Goal: Information Seeking & Learning: Check status

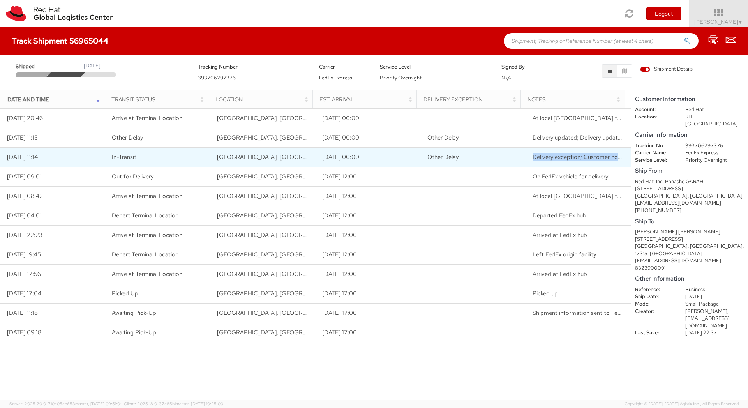
drag, startPoint x: 509, startPoint y: 155, endPoint x: 614, endPoint y: 159, distance: 105.3
click at [614, 159] on tr "[DATE] 11:14 In-Transit [GEOGRAPHIC_DATA], [GEOGRAPHIC_DATA], [GEOGRAPHIC_DATA]…" at bounding box center [315, 157] width 631 height 19
click at [614, 159] on span "Delivery exception; Customer not available or business closed" at bounding box center [613, 157] width 161 height 8
click at [594, 157] on span "Delivery exception; Customer not available or business closed" at bounding box center [613, 157] width 161 height 8
drag, startPoint x: 594, startPoint y: 157, endPoint x: 621, endPoint y: 151, distance: 27.6
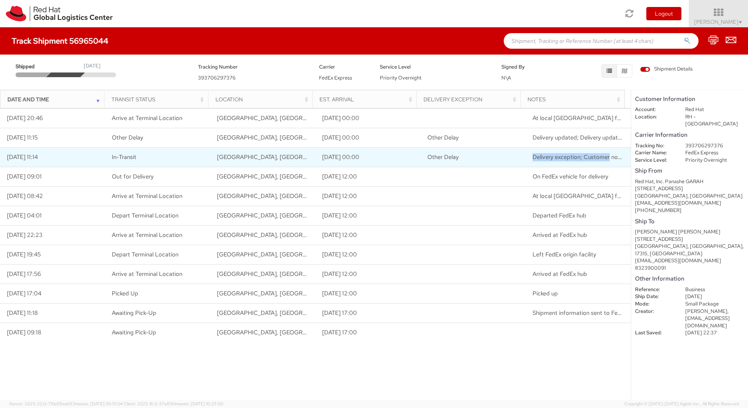
click at [621, 151] on td "Delivery exception; Customer not available or business closed" at bounding box center [578, 157] width 105 height 19
click at [620, 151] on td "Delivery exception; Customer not available or business closed" at bounding box center [578, 157] width 105 height 19
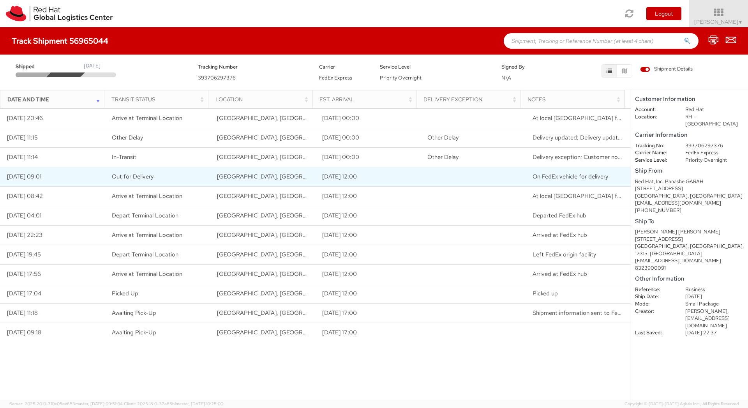
click at [584, 174] on span "On FedEx vehicle for delivery" at bounding box center [571, 177] width 76 height 8
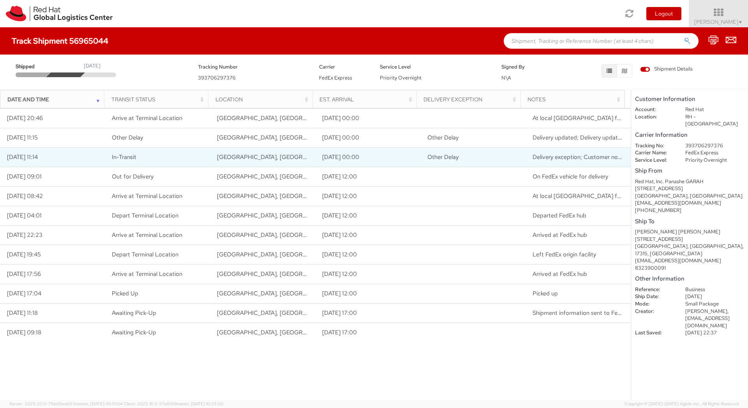
click at [573, 163] on td "Delivery exception; Customer not available or business closed" at bounding box center [578, 157] width 105 height 19
click at [540, 155] on span "Delivery exception; Customer not available or business closed" at bounding box center [613, 157] width 161 height 8
click at [607, 152] on td "Delivery exception; Customer not available or business closed" at bounding box center [578, 157] width 105 height 19
click at [607, 155] on span "Delivery exception; Customer not available or business closed" at bounding box center [613, 157] width 161 height 8
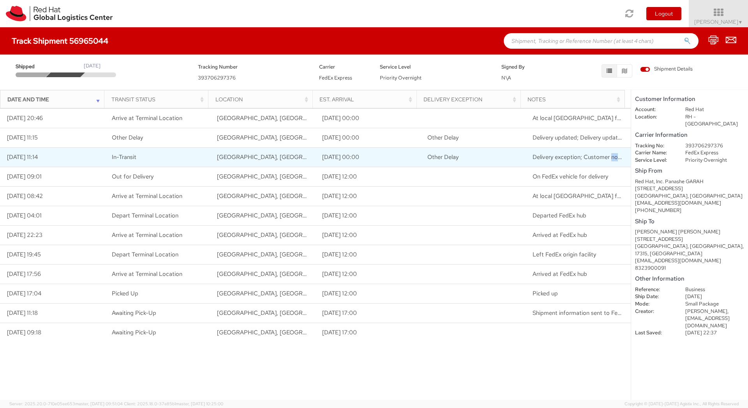
click at [607, 155] on span "Delivery exception; Customer not available or business closed" at bounding box center [613, 157] width 161 height 8
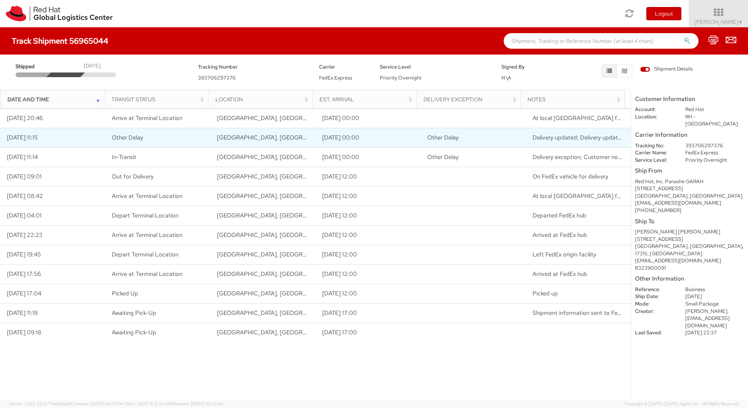
click at [565, 136] on span "Delivery updated; Delivery updated" at bounding box center [579, 138] width 92 height 8
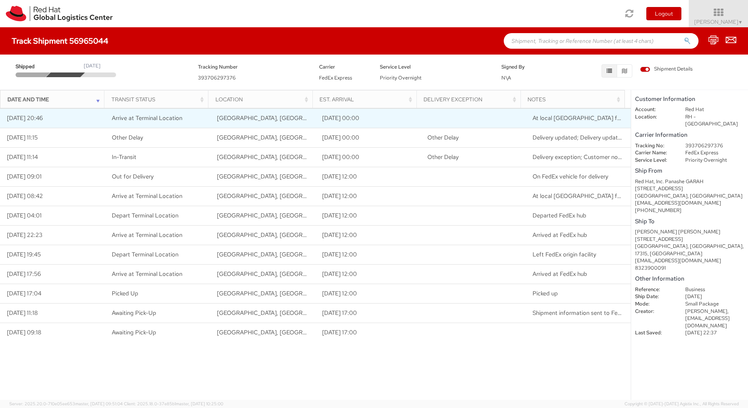
click at [559, 121] on span "At local [GEOGRAPHIC_DATA] facility" at bounding box center [582, 118] width 99 height 8
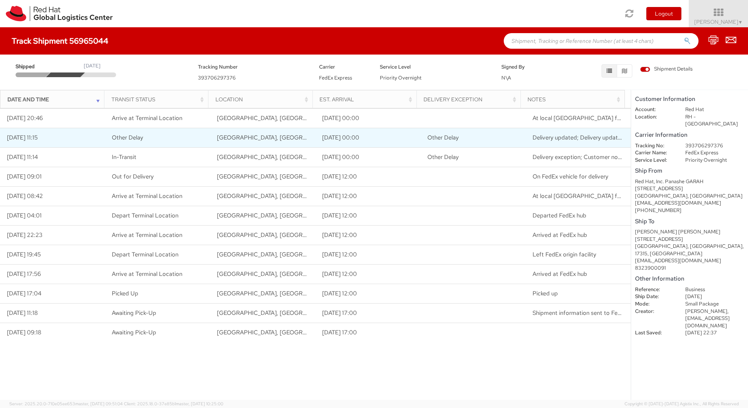
click at [533, 143] on td "Delivery updated; Delivery updated" at bounding box center [578, 137] width 105 height 19
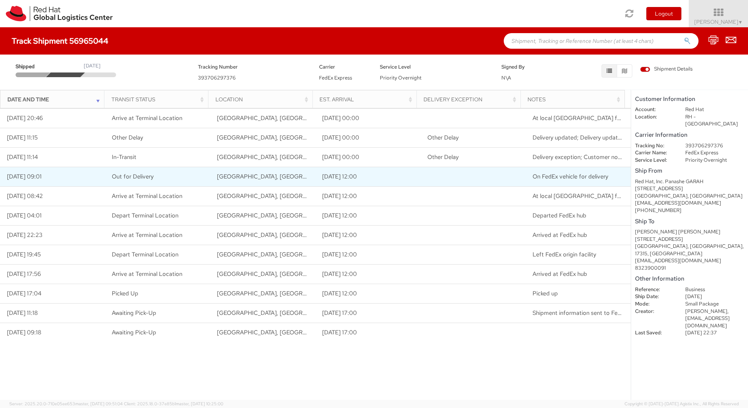
click at [482, 168] on td at bounding box center [472, 176] width 105 height 19
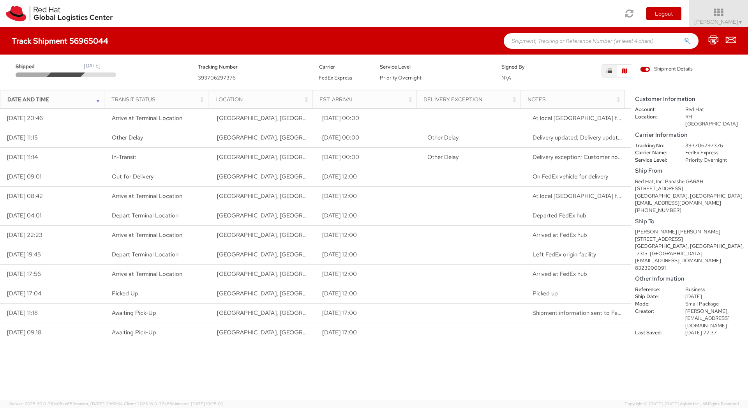
click at [624, 70] on icon "button" at bounding box center [624, 70] width 5 height 5
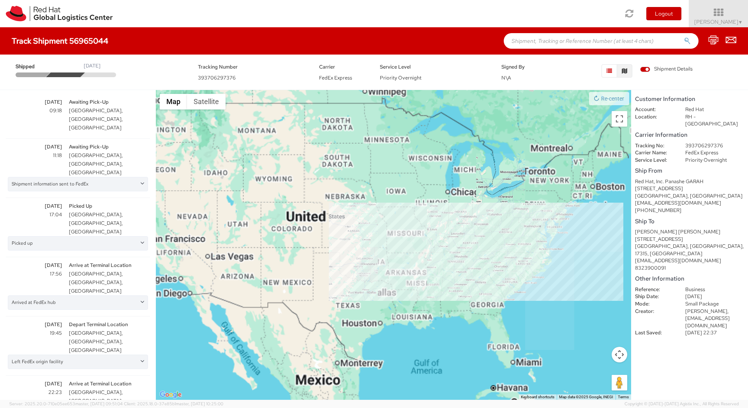
click at [610, 70] on icon "button" at bounding box center [609, 70] width 5 height 5
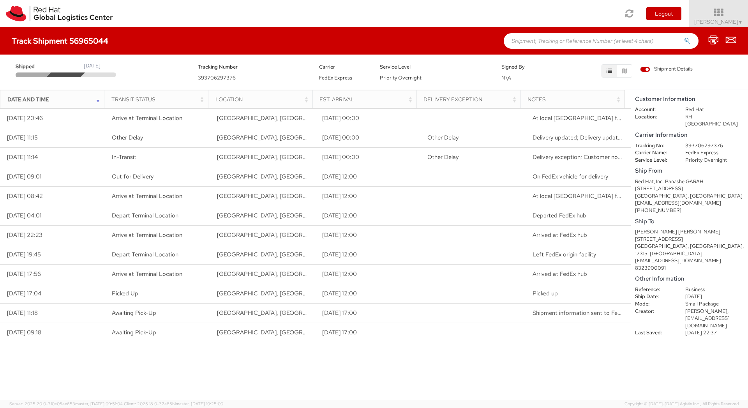
click at [641, 67] on span "Shipment Details" at bounding box center [666, 68] width 53 height 7
click at [0, 0] on input "Shipment Details" at bounding box center [0, 0] width 0 height 0
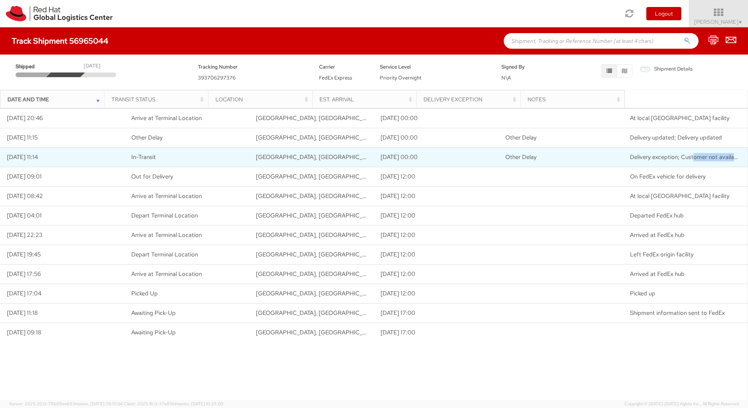
drag, startPoint x: 688, startPoint y: 158, endPoint x: 723, endPoint y: 157, distance: 35.1
click at [723, 157] on span "Delivery exception; Customer not available or business closed" at bounding box center [710, 157] width 161 height 8
click at [717, 159] on span "Delivery exception; Customer not available or business closed" at bounding box center [710, 157] width 161 height 8
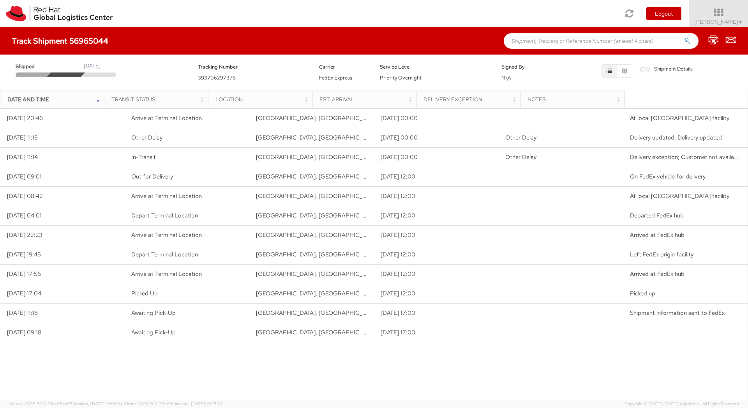
click at [648, 66] on span "Shipment Details" at bounding box center [666, 68] width 53 height 7
click at [0, 0] on input "Shipment Details" at bounding box center [0, 0] width 0 height 0
